Goal: Information Seeking & Learning: Learn about a topic

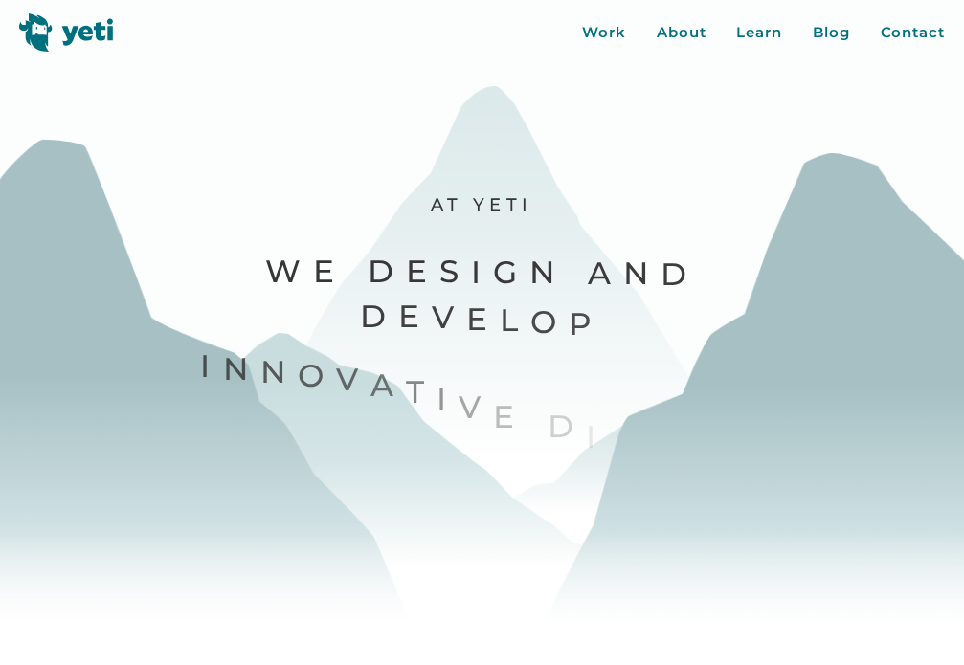
click at [745, 50] on header "Work About Learn Blog Contact Close More... Work About Learn Blog Contact Blog …" at bounding box center [482, 26] width 964 height 52
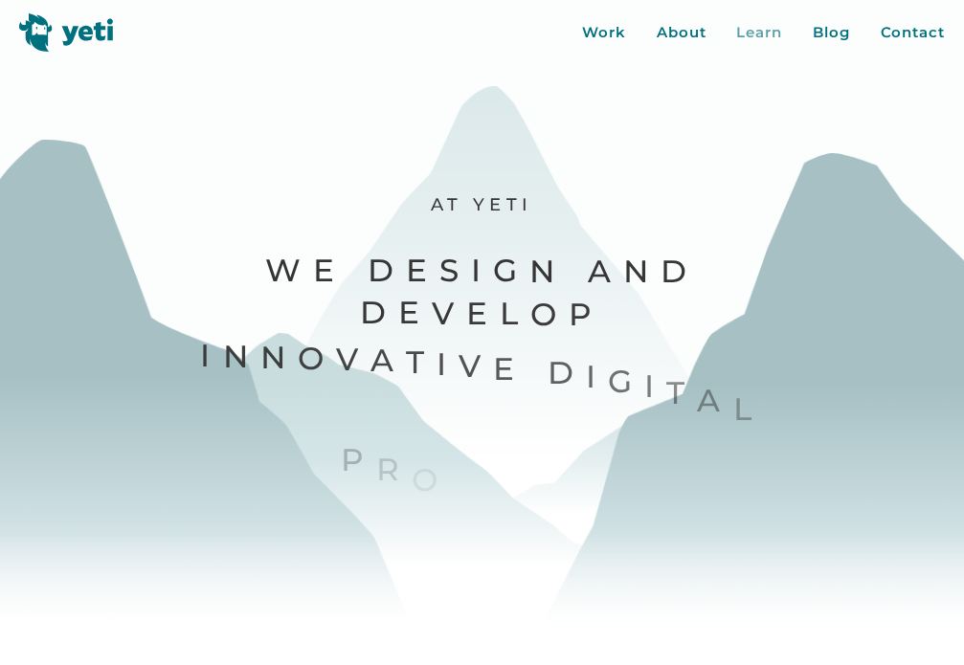
click at [745, 34] on div "Learn" at bounding box center [759, 33] width 46 height 22
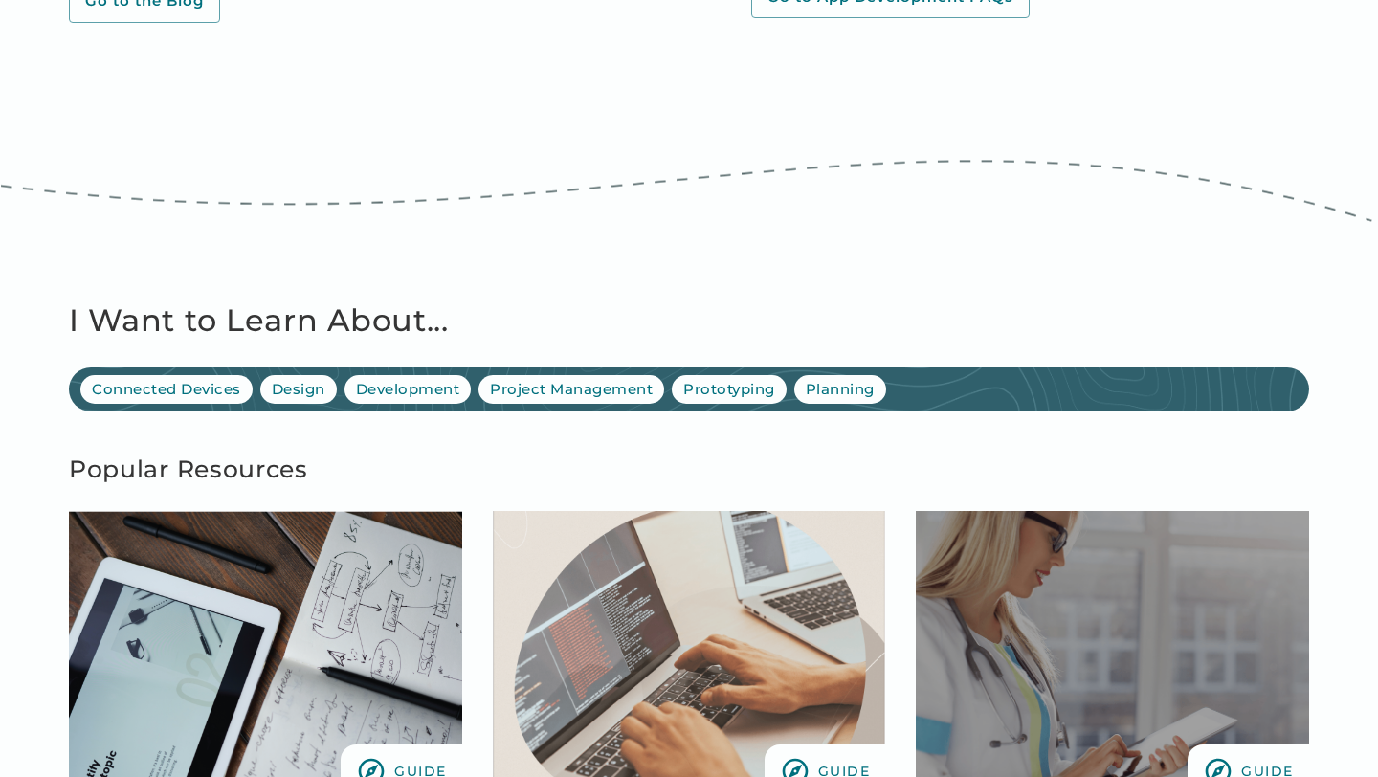
scroll to position [1301, 0]
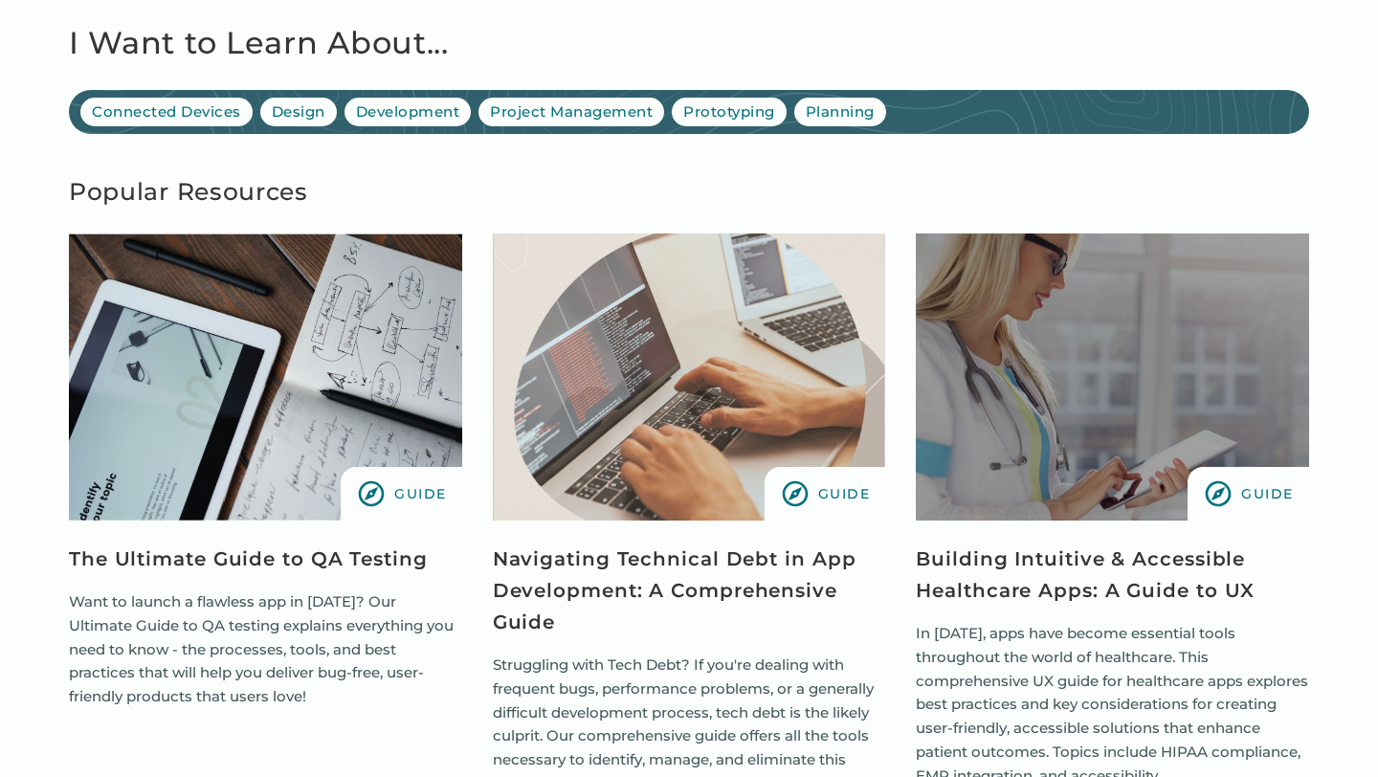
click at [398, 416] on img "view resource" at bounding box center [265, 376] width 393 height 287
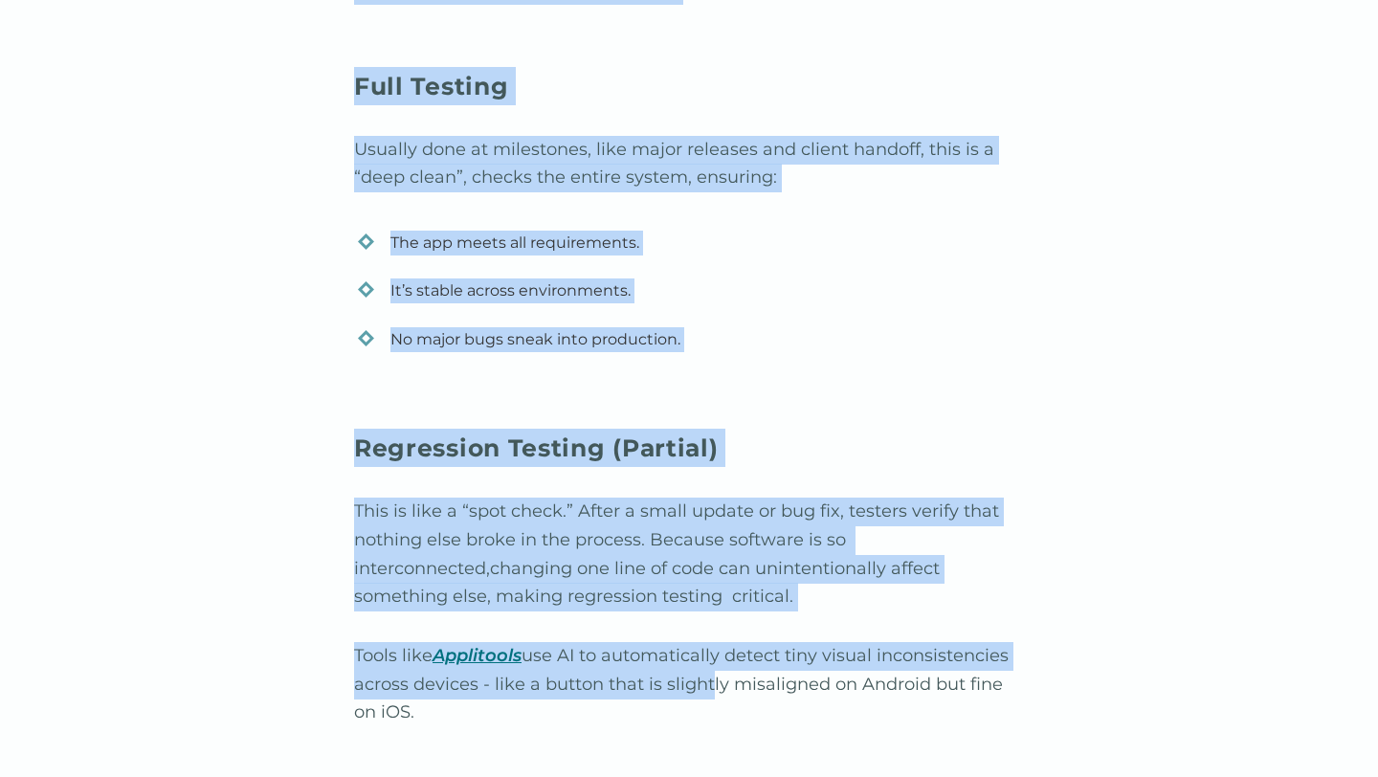
scroll to position [6455, 0]
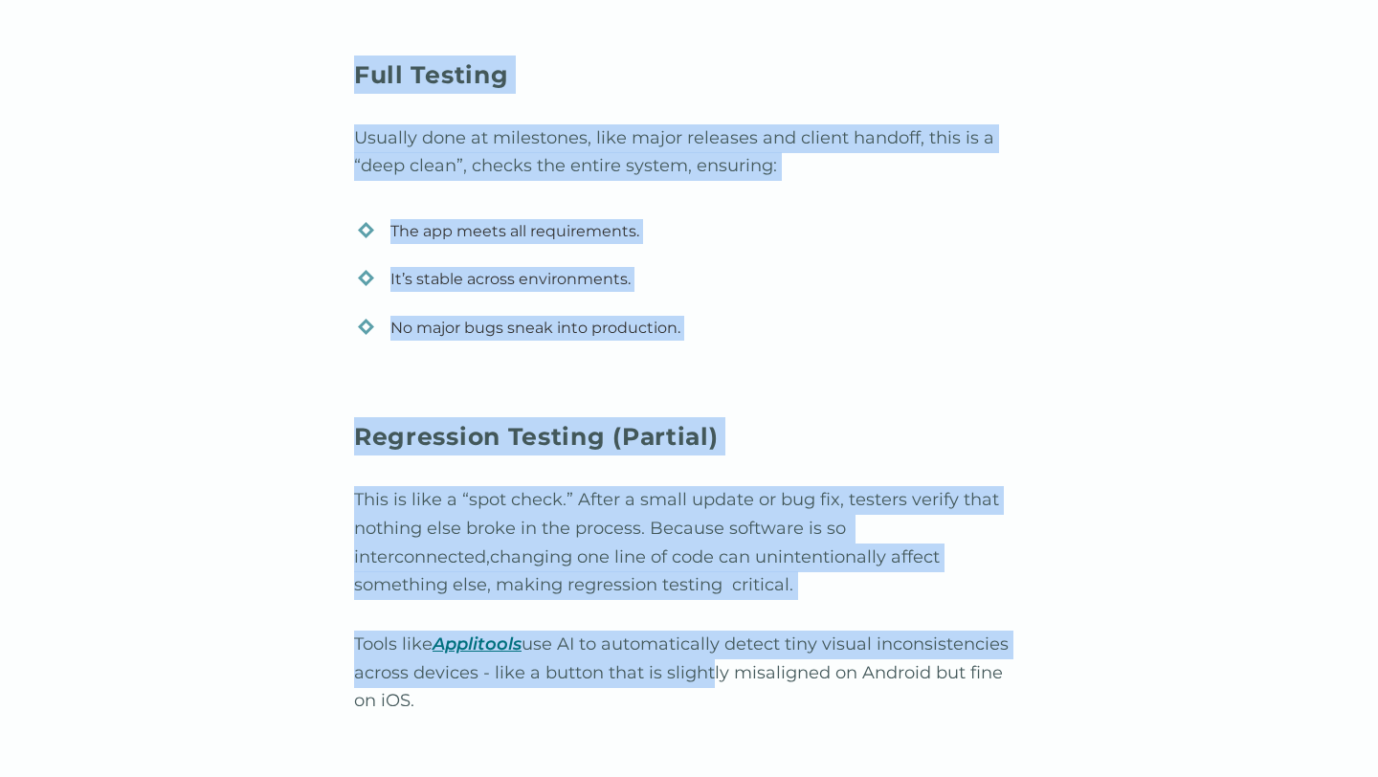
drag, startPoint x: 347, startPoint y: 174, endPoint x: 698, endPoint y: 655, distance: 595.8
copy div "Testing Approaches Full Testing Usually done at milestones, like major releases…"
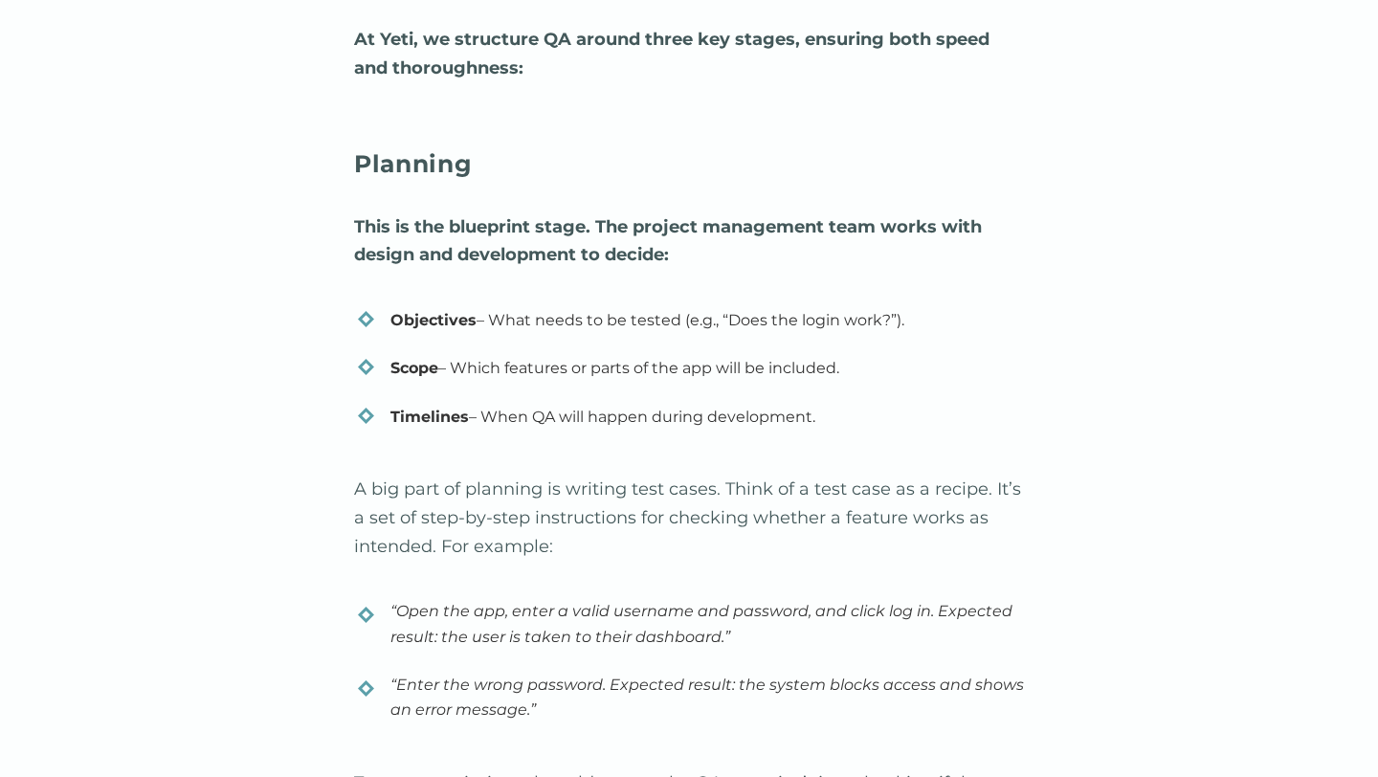
scroll to position [2327, 0]
